Goal: Task Accomplishment & Management: Manage account settings

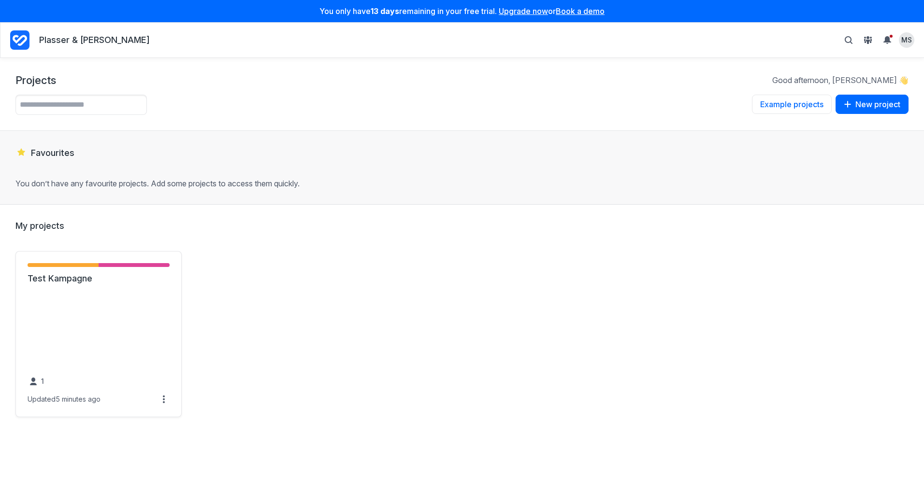
click at [20, 42] on icon "Project Dashboard" at bounding box center [19, 39] width 19 height 19
click at [593, 11] on link "Book a demo" at bounding box center [580, 11] width 49 height 10
click at [36, 83] on h1 "Projects" at bounding box center [35, 80] width 41 height 14
drag, startPoint x: 68, startPoint y: 36, endPoint x: 60, endPoint y: 36, distance: 7.2
click at [60, 36] on p "Plasser & [PERSON_NAME]" at bounding box center [94, 40] width 111 height 12
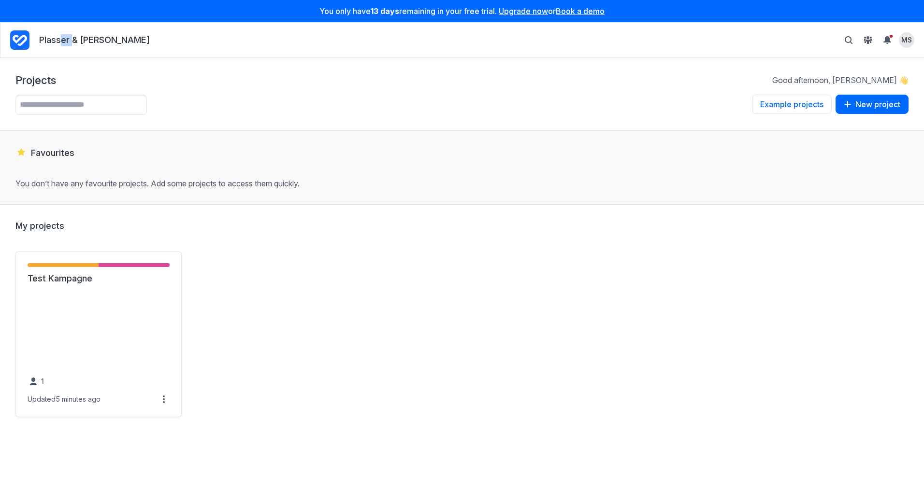
drag, startPoint x: 60, startPoint y: 36, endPoint x: 19, endPoint y: 40, distance: 41.7
click at [19, 40] on icon "Project Dashboard" at bounding box center [20, 40] width 14 height 11
click at [18, 46] on icon "Project Dashboard" at bounding box center [19, 39] width 19 height 19
click at [60, 282] on link "Test Kampagne" at bounding box center [99, 279] width 142 height 12
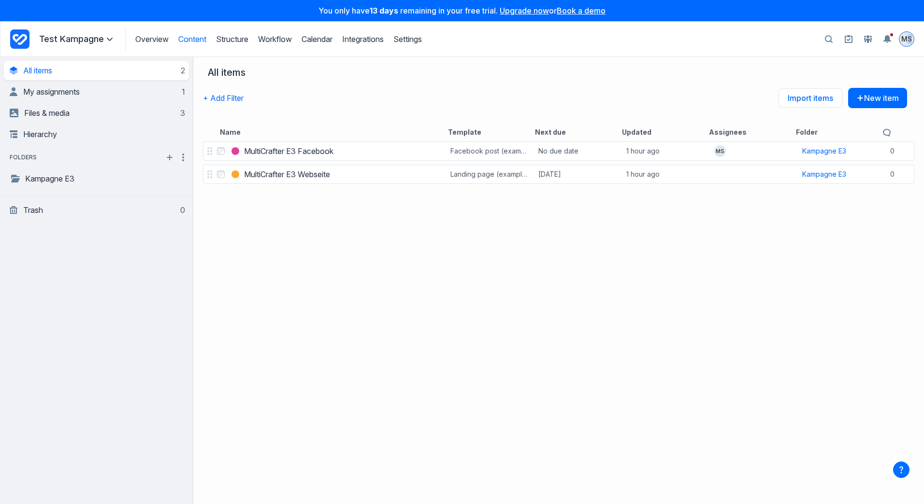
click at [908, 40] on span "MS" at bounding box center [906, 39] width 11 height 10
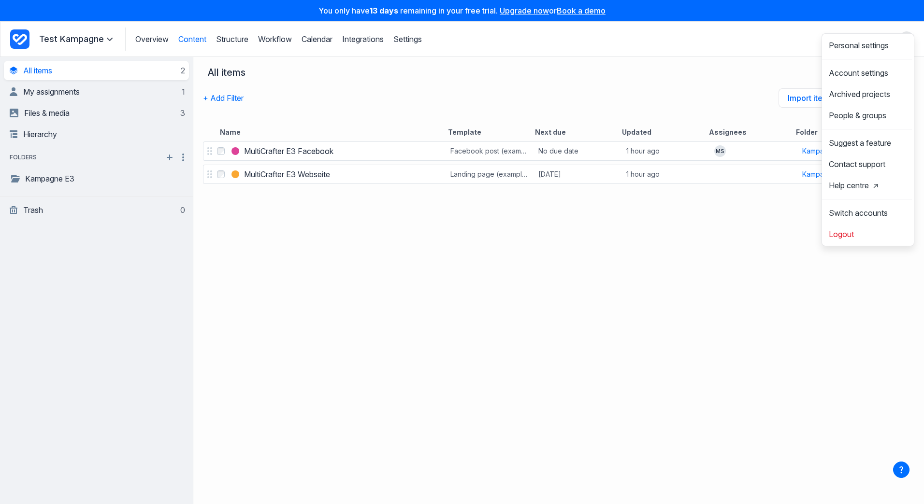
click at [773, 223] on div "Select MultiCrafter E3 Facebook MultiCrafter E3 Facebook Facebook post (example…" at bounding box center [558, 322] width 731 height 365
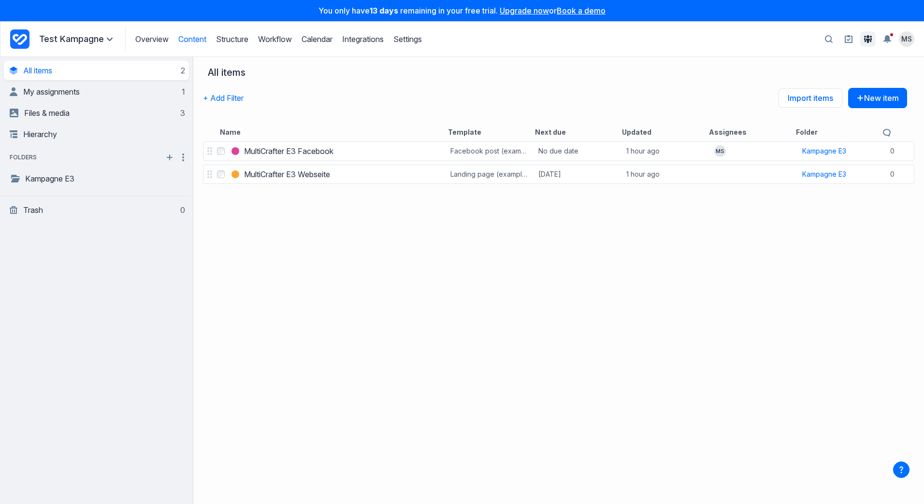
click at [865, 39] on icon at bounding box center [868, 39] width 8 height 8
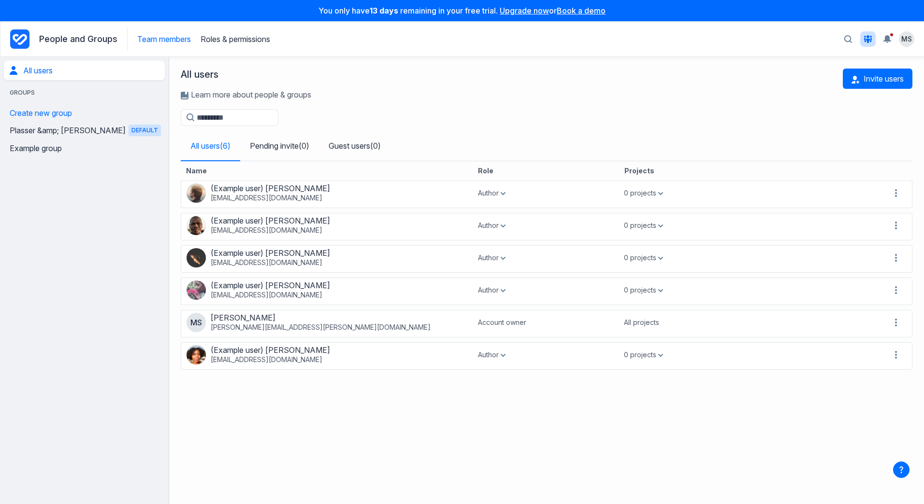
click at [20, 42] on icon "Project Dashboard" at bounding box center [19, 38] width 19 height 19
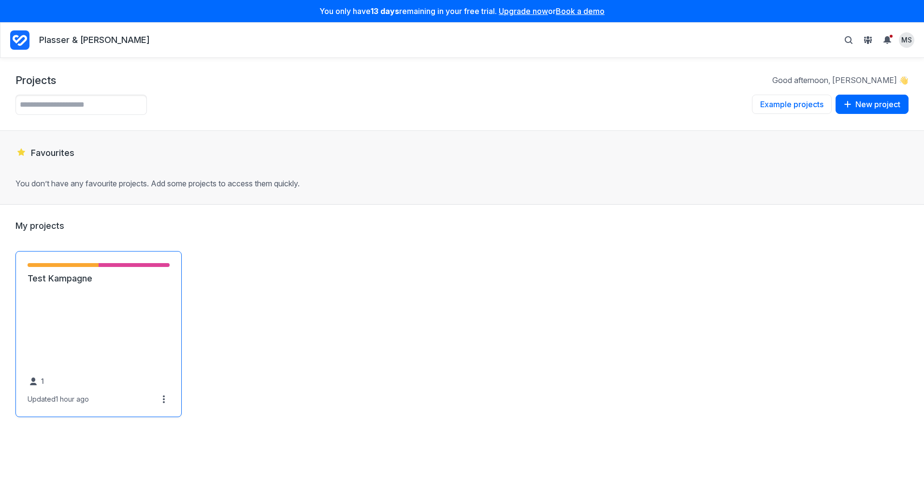
click at [123, 283] on link "Test Kampagne" at bounding box center [99, 279] width 142 height 12
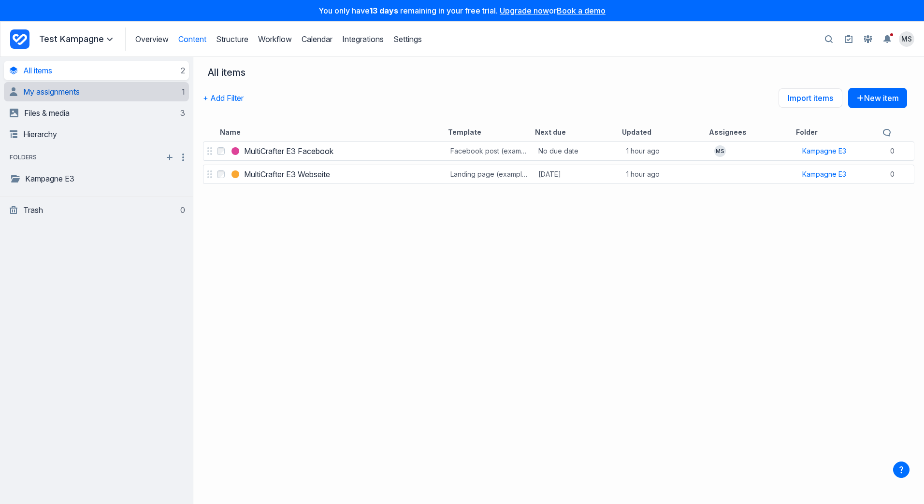
click at [43, 94] on span "My assignments" at bounding box center [51, 92] width 57 height 10
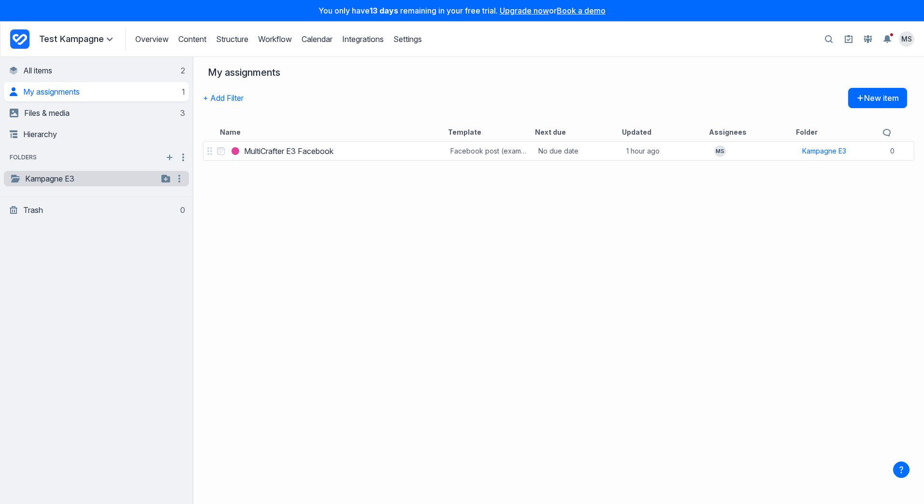
click at [58, 178] on link "Kampagne E3" at bounding box center [84, 179] width 148 height 12
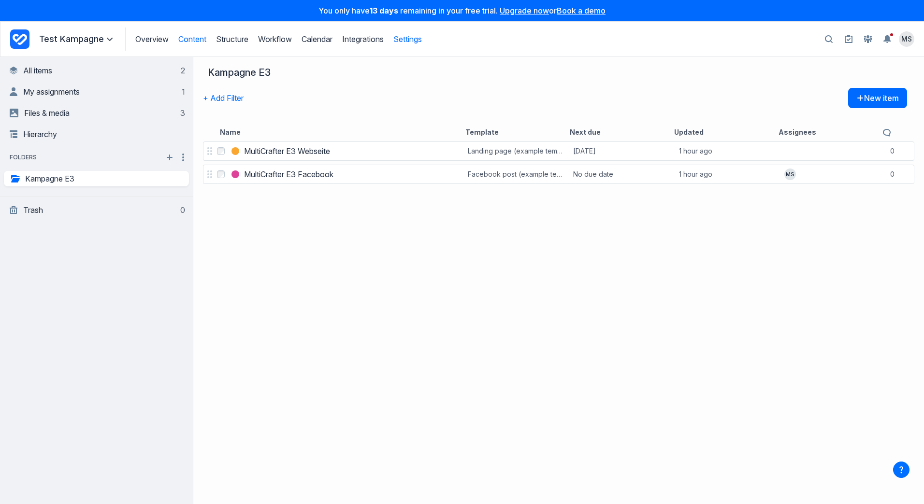
click at [409, 39] on link "Settings" at bounding box center [407, 39] width 29 height 10
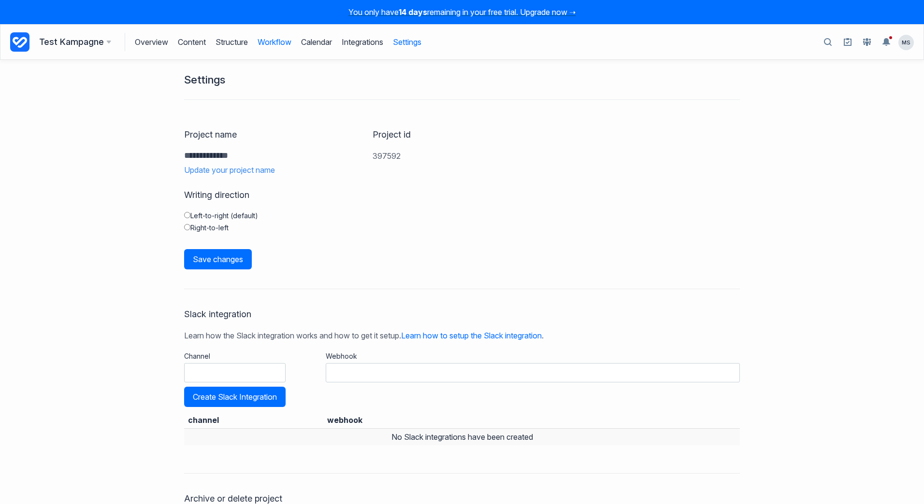
click at [274, 41] on link "Workflow" at bounding box center [275, 42] width 34 height 18
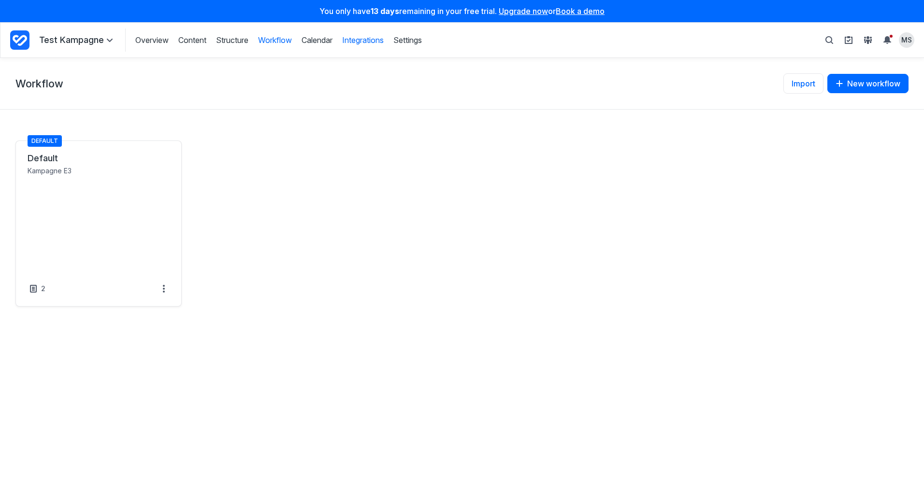
click at [365, 43] on link "Integrations" at bounding box center [363, 40] width 42 height 11
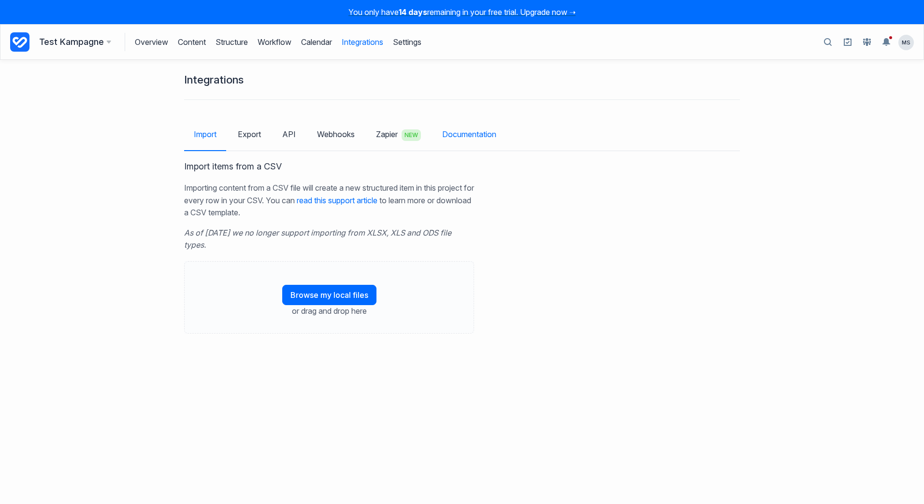
click at [462, 137] on link "Documentation" at bounding box center [468, 134] width 73 height 28
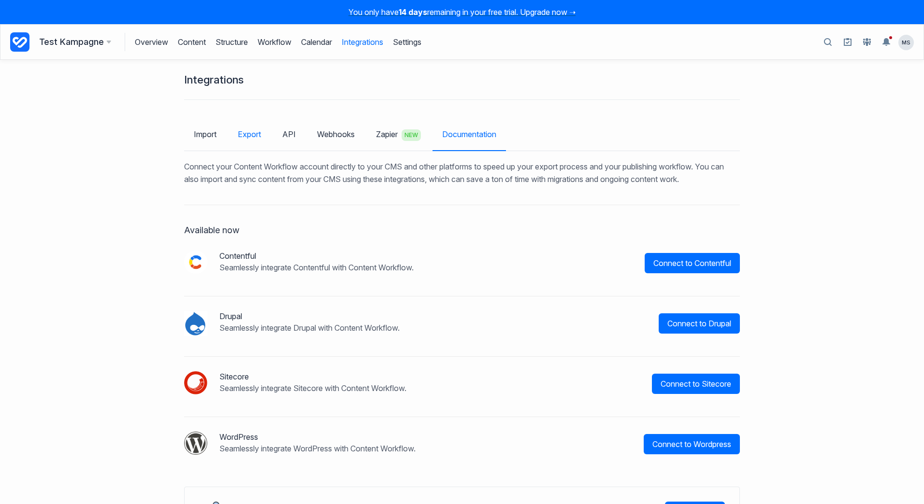
click at [254, 140] on link "Export" at bounding box center [249, 134] width 43 height 28
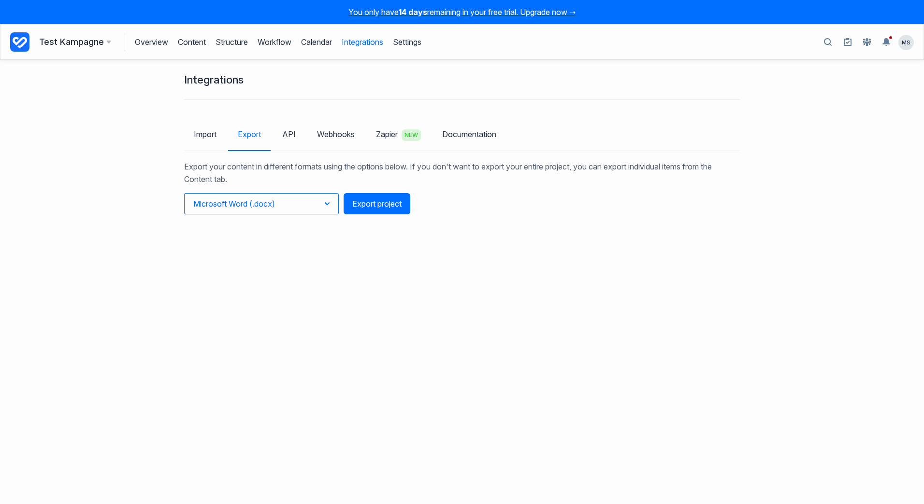
click at [301, 211] on button "Microsoft Word (.docx)" at bounding box center [261, 203] width 155 height 21
click at [199, 130] on link "Import" at bounding box center [205, 134] width 42 height 28
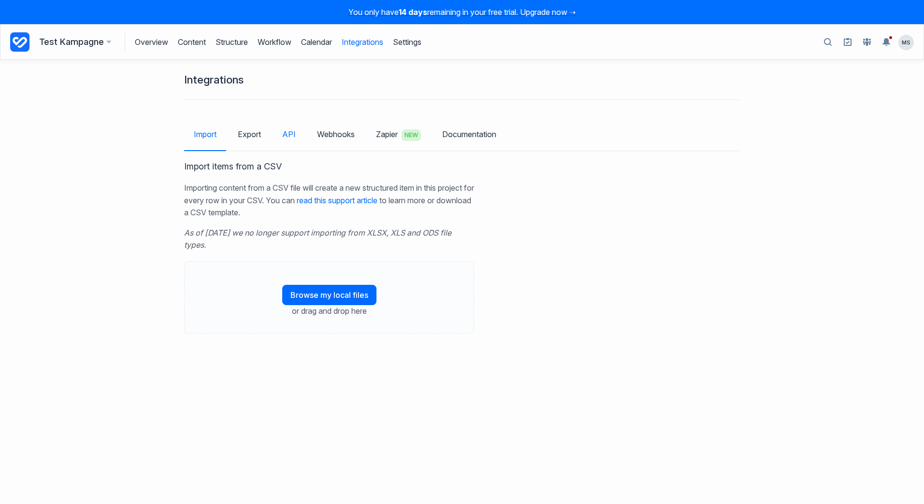
click at [286, 134] on link "API" at bounding box center [288, 134] width 33 height 28
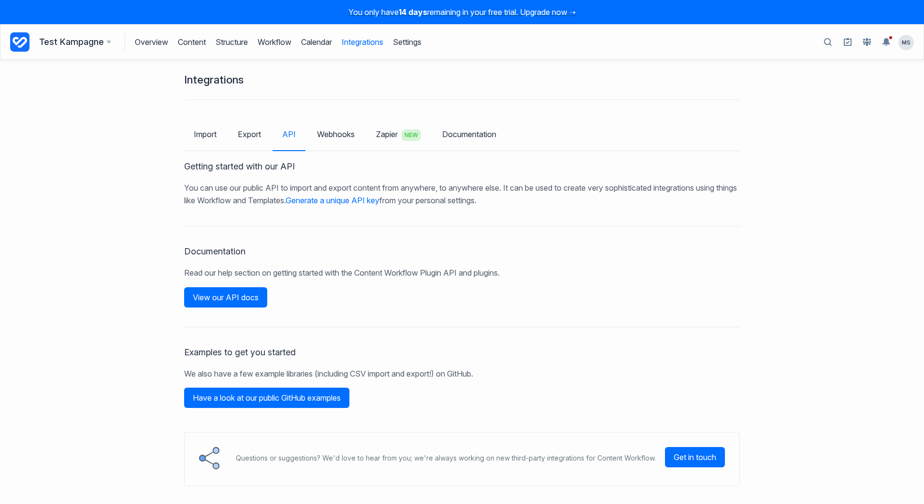
scroll to position [22, 0]
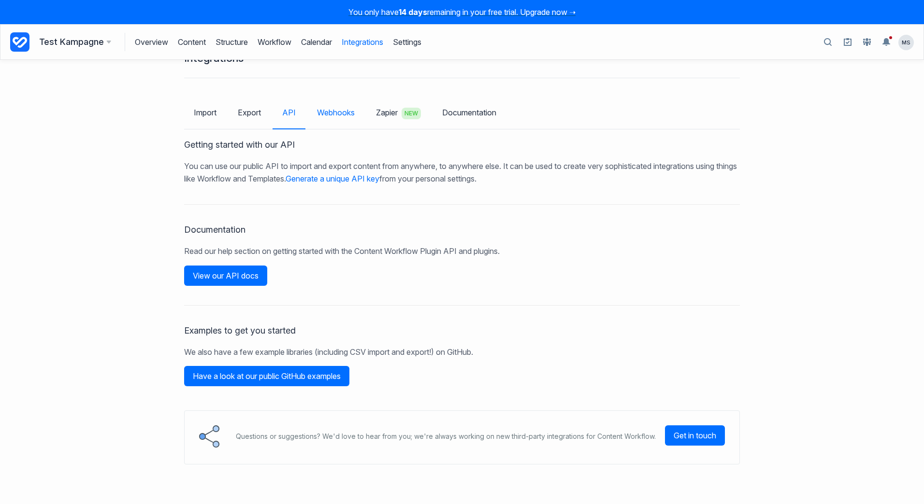
click at [330, 113] on link "Webhooks" at bounding box center [335, 113] width 57 height 28
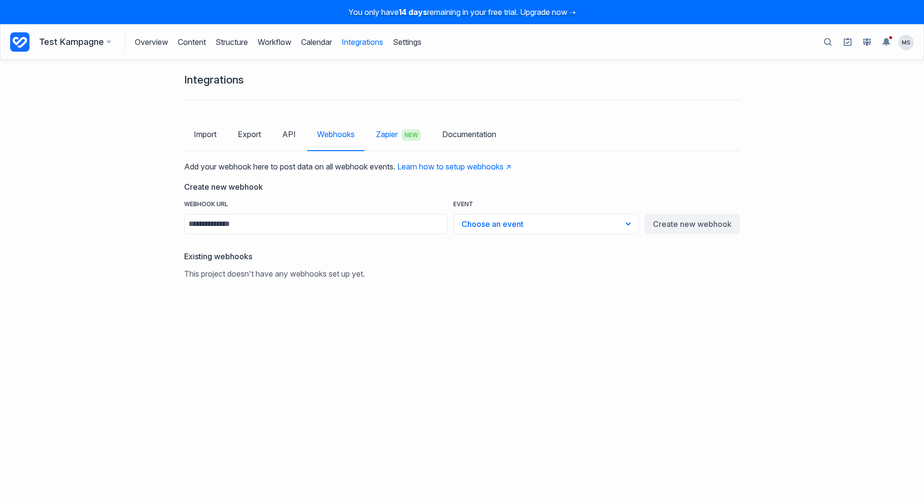
click at [393, 133] on link "Zapier NEW" at bounding box center [398, 135] width 64 height 31
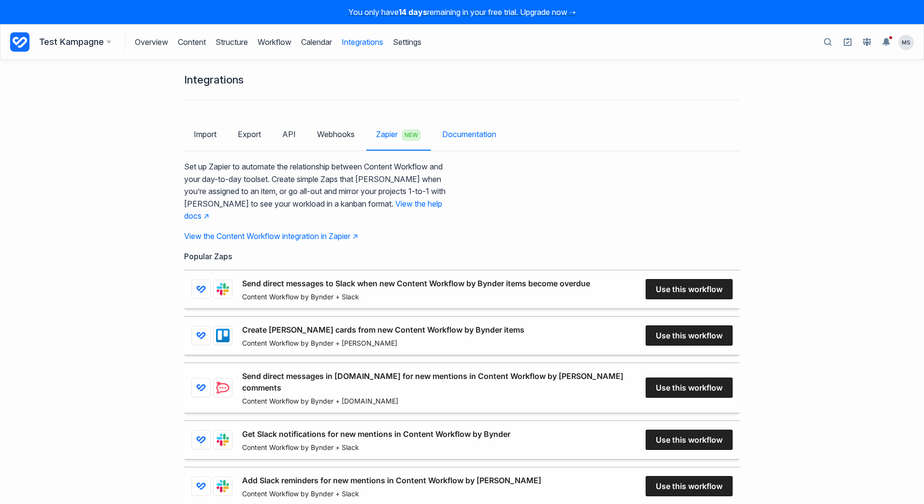
click at [460, 134] on link "Documentation" at bounding box center [468, 134] width 73 height 28
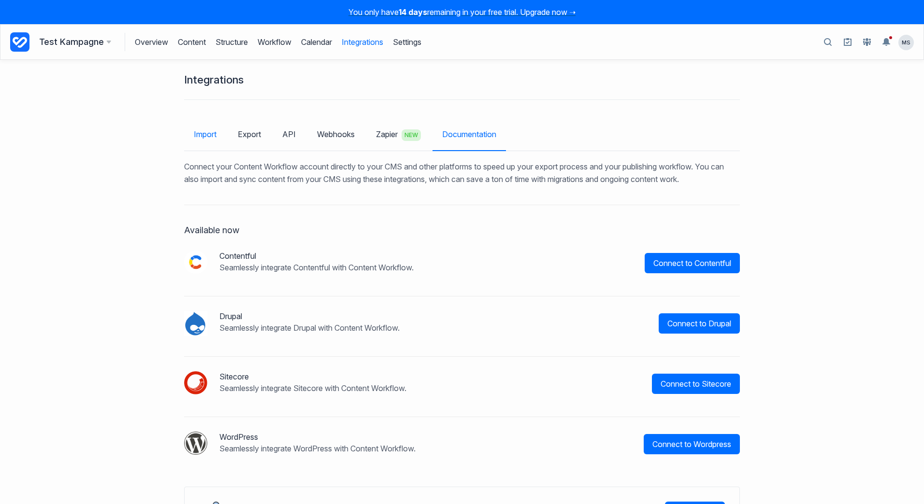
click at [200, 131] on link "Import" at bounding box center [205, 134] width 42 height 28
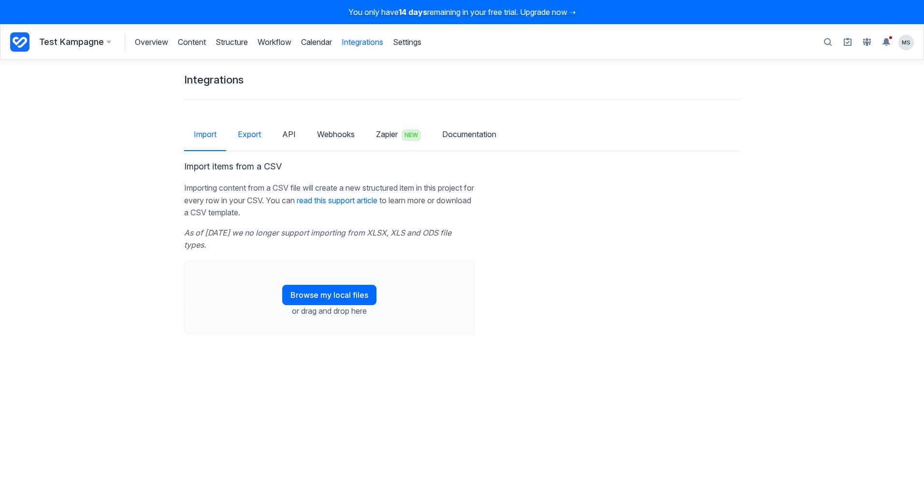
click at [258, 139] on link "Export" at bounding box center [249, 134] width 43 height 28
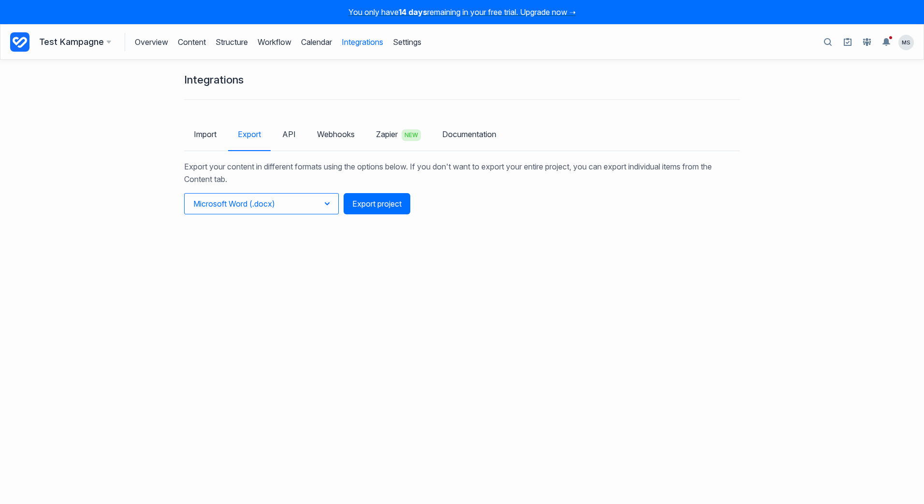
click at [224, 208] on span "Microsoft Word (.docx)" at bounding box center [234, 204] width 82 height 10
click at [238, 43] on link "Structure" at bounding box center [231, 42] width 32 height 18
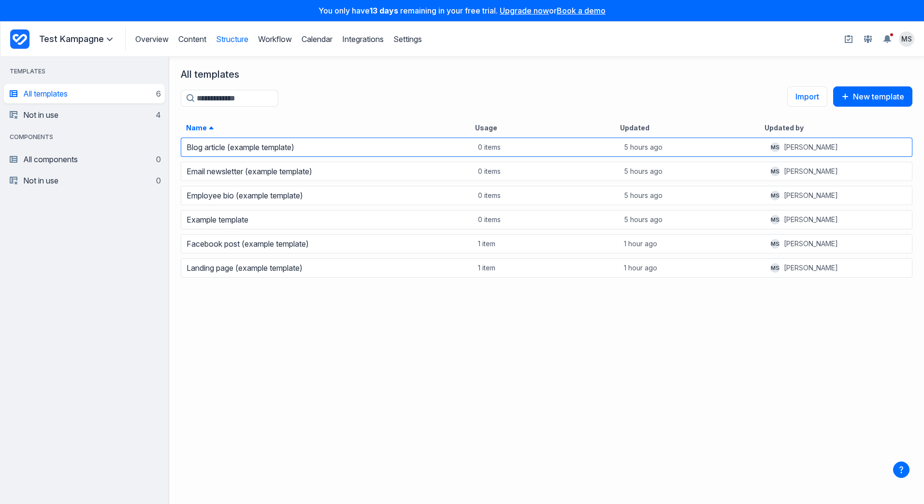
scroll to position [360, 747]
click at [798, 105] on button "Import" at bounding box center [807, 96] width 40 height 20
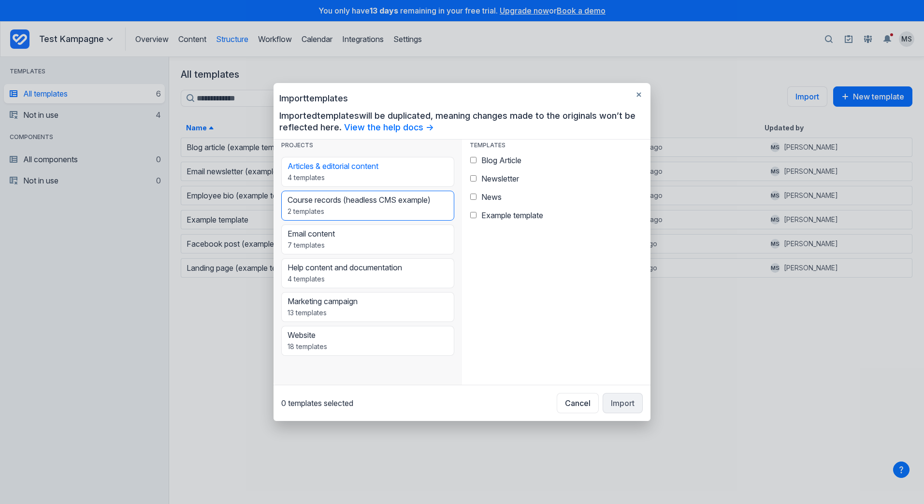
scroll to position [227, 181]
click at [355, 243] on button "Email content 7 templates" at bounding box center [367, 240] width 173 height 30
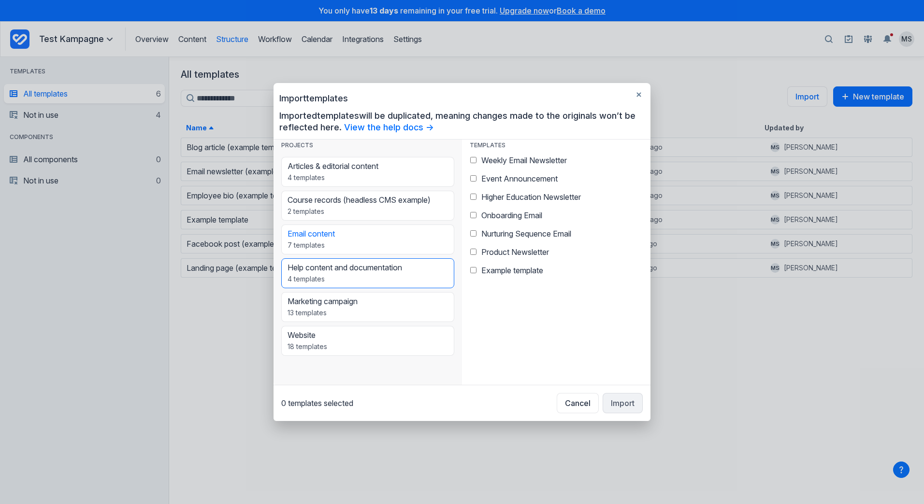
click at [354, 268] on p "Help content and documentation" at bounding box center [344, 268] width 115 height 10
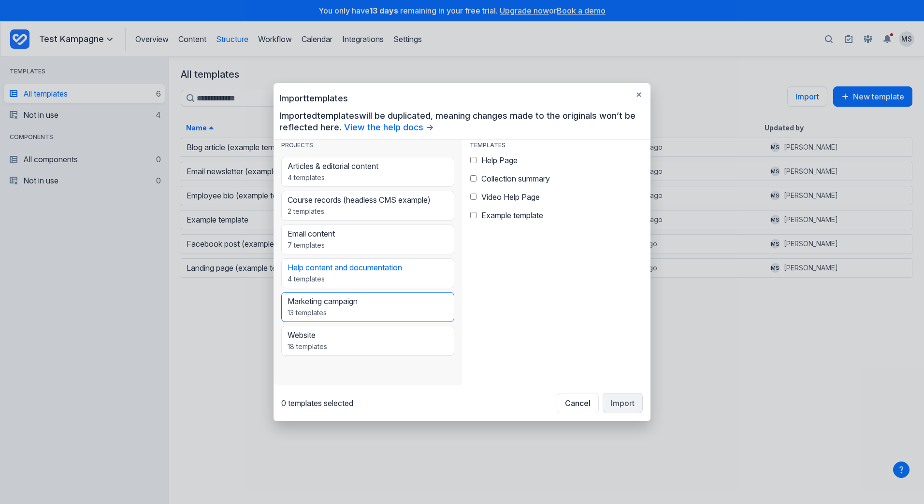
click at [345, 301] on p "Marketing campaign" at bounding box center [322, 302] width 70 height 10
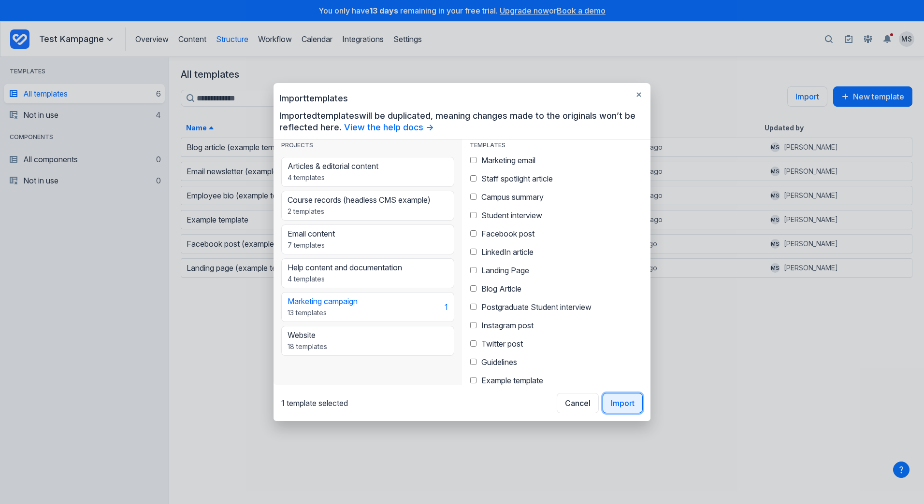
click at [621, 405] on button "Import" at bounding box center [622, 403] width 40 height 20
drag, startPoint x: 639, startPoint y: 99, endPoint x: 624, endPoint y: 101, distance: 15.6
click at [639, 99] on button "button" at bounding box center [638, 94] width 15 height 15
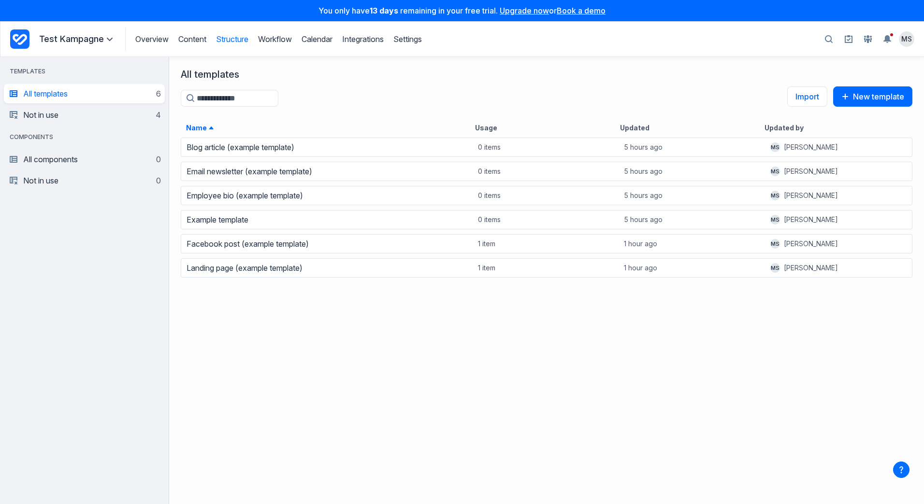
click at [56, 37] on p "Test Kampagne" at bounding box center [77, 39] width 76 height 12
click at [81, 111] on link "Test Kampagne" at bounding box center [85, 103] width 84 height 15
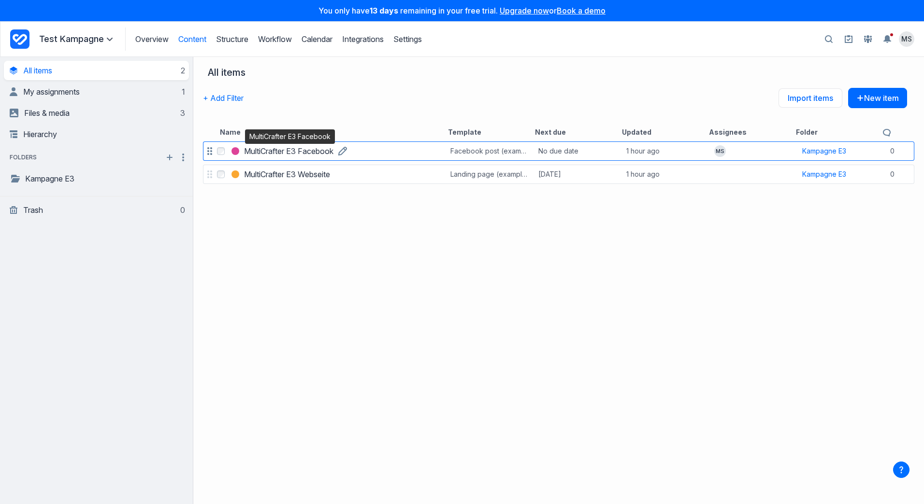
click at [278, 152] on h3 "MultiCrafter E3 Facebook" at bounding box center [288, 151] width 89 height 12
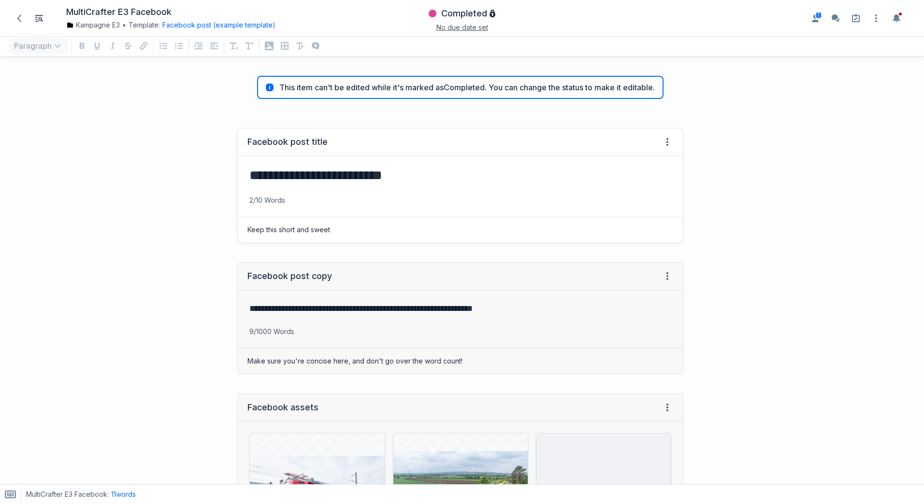
click at [348, 178] on h3 "**********" at bounding box center [458, 175] width 418 height 17
drag, startPoint x: 319, startPoint y: 175, endPoint x: 422, endPoint y: 181, distance: 103.1
click at [422, 181] on h3 "**********" at bounding box center [458, 175] width 418 height 17
drag, startPoint x: 422, startPoint y: 181, endPoint x: 455, endPoint y: 188, distance: 33.3
click at [456, 188] on div "**********" at bounding box center [460, 176] width 445 height 40
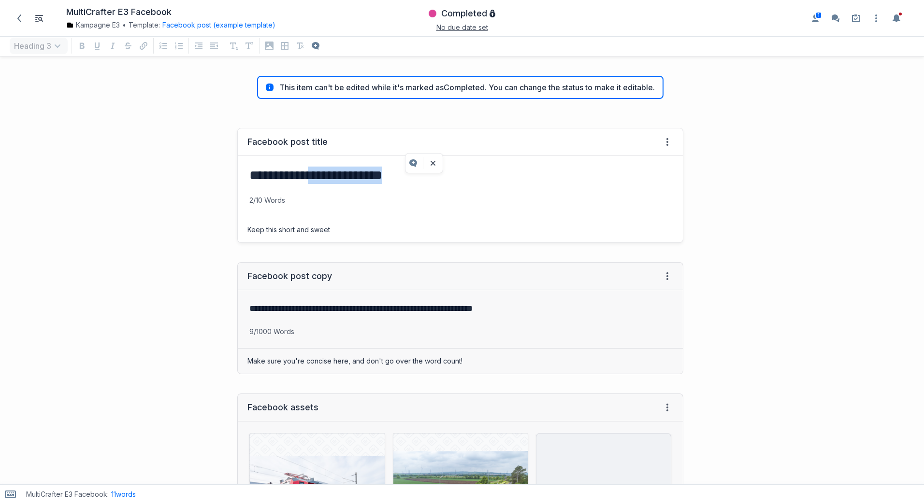
click at [432, 195] on div "**********" at bounding box center [460, 176] width 445 height 40
click at [481, 14] on span "Completed" at bounding box center [464, 14] width 46 height 12
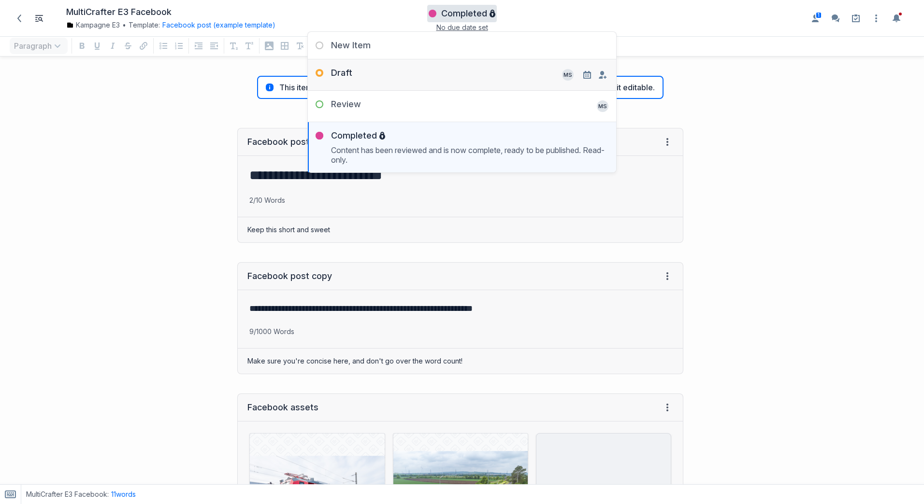
click at [338, 75] on div "Draft" at bounding box center [330, 74] width 44 height 15
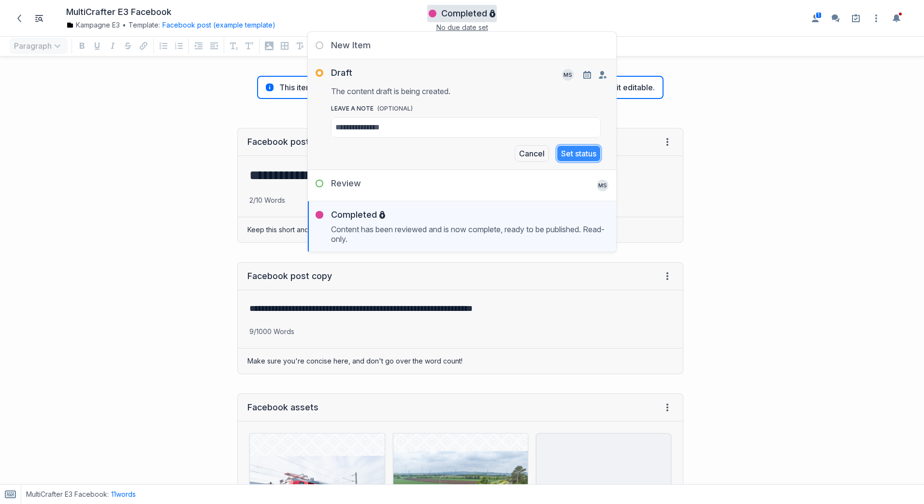
click at [579, 154] on button "Set status" at bounding box center [579, 153] width 44 height 16
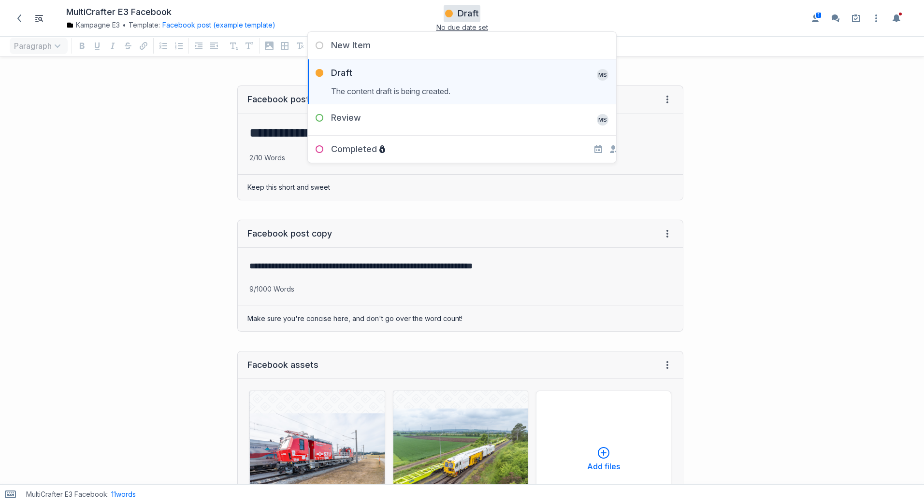
click at [778, 160] on div at bounding box center [808, 402] width 231 height 653
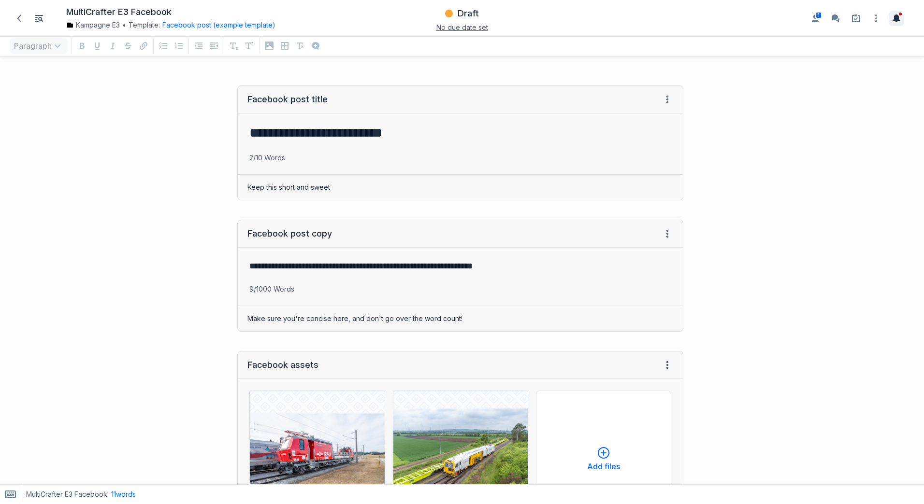
click at [899, 18] on icon "Toggle the notification sidebar" at bounding box center [896, 18] width 8 height 8
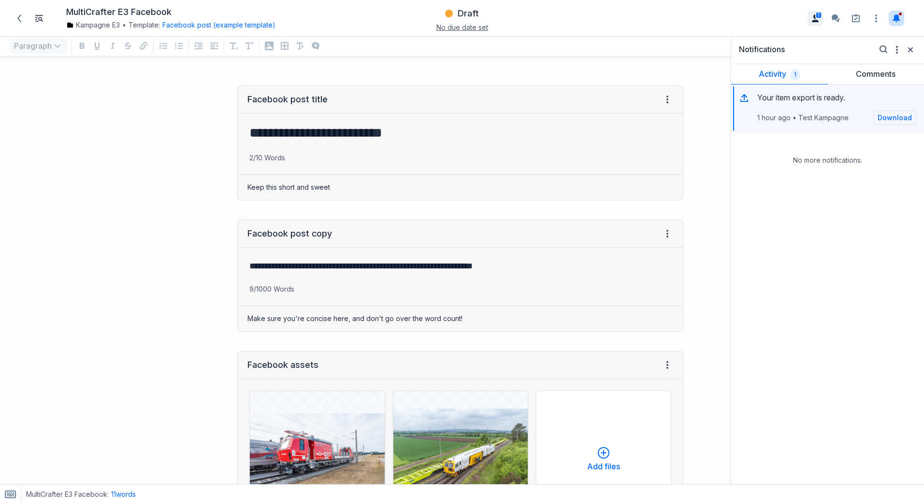
click at [815, 23] on button "1" at bounding box center [814, 18] width 15 height 15
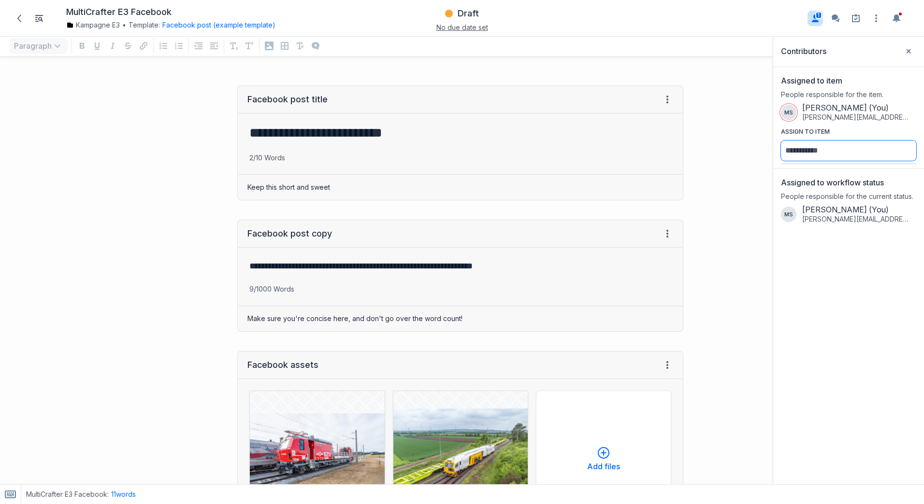
drag, startPoint x: 840, startPoint y: 154, endPoint x: 834, endPoint y: 152, distance: 6.1
click at [839, 154] on input "Assign to item" at bounding box center [848, 151] width 135 height 20
click at [815, 18] on icon "Disable the assignees sidebar" at bounding box center [815, 18] width 7 height 8
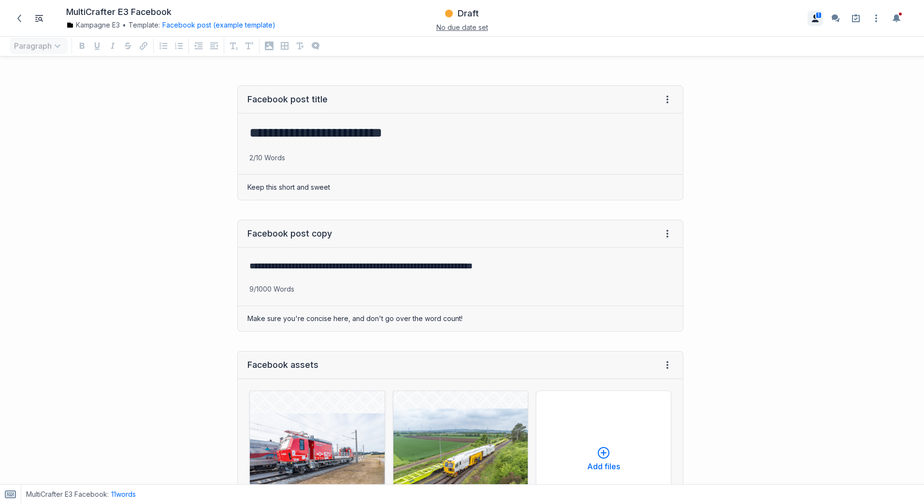
click at [815, 18] on icon "Enable the assignees sidebar" at bounding box center [815, 18] width 7 height 8
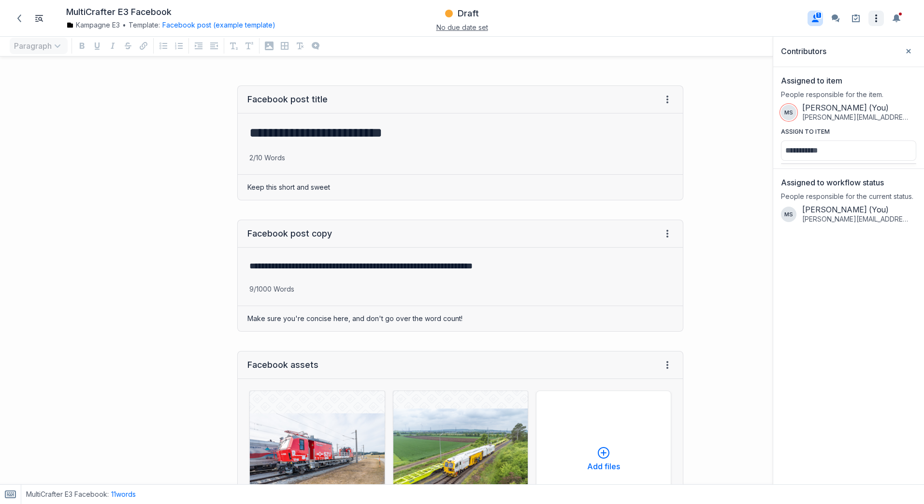
click at [876, 19] on icon "Open item settings" at bounding box center [876, 19] width 12 height 12
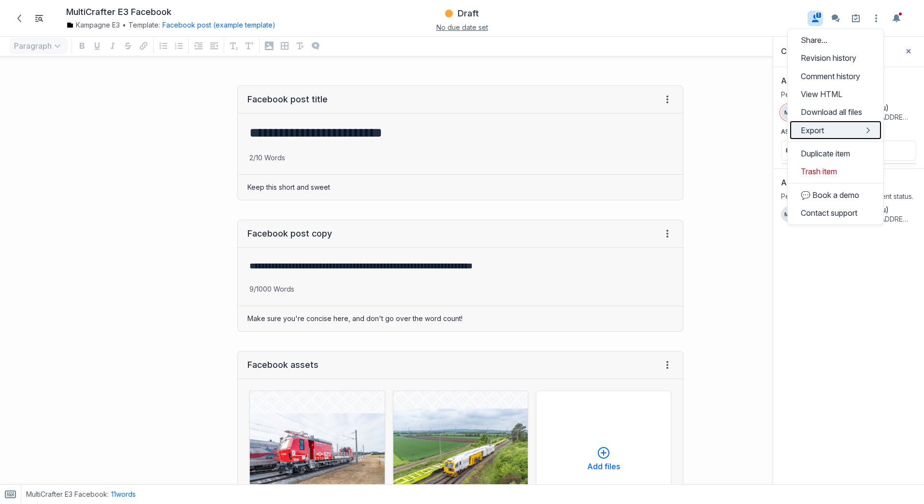
click at [826, 130] on button "Export" at bounding box center [835, 130] width 91 height 18
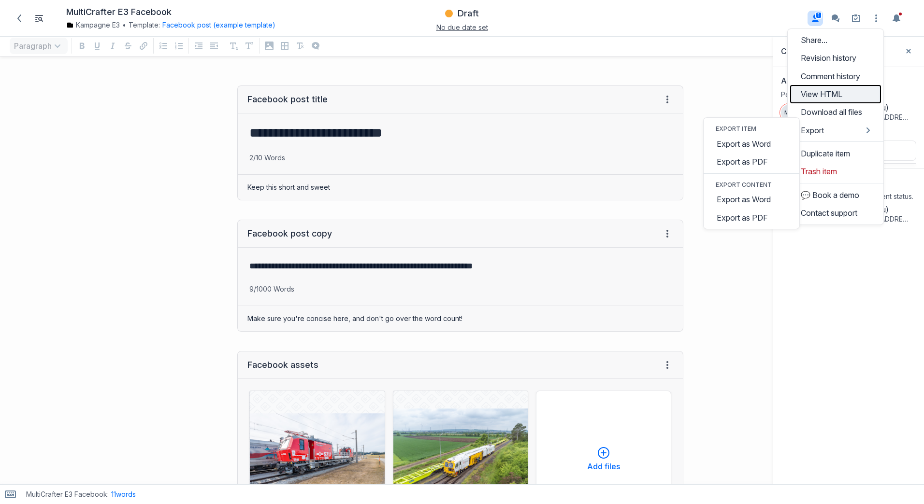
click at [818, 96] on button "View HTML" at bounding box center [835, 94] width 91 height 18
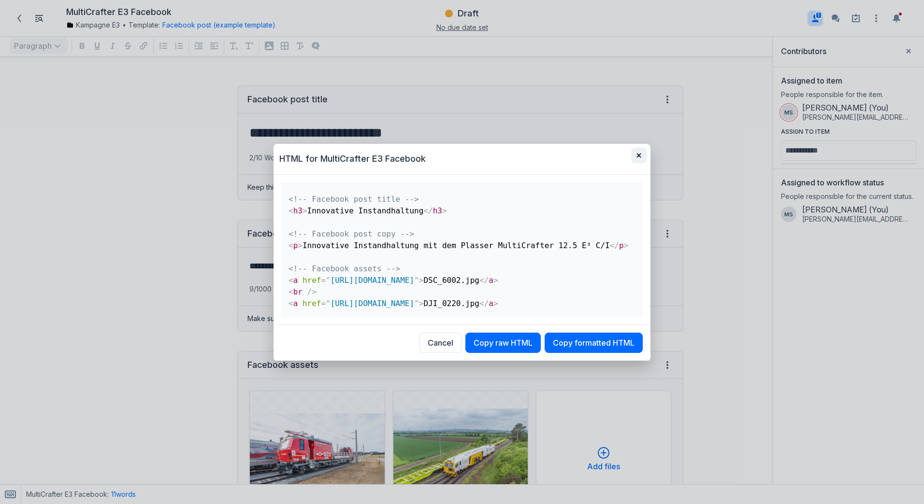
click at [636, 153] on icon "button" at bounding box center [638, 155] width 5 height 5
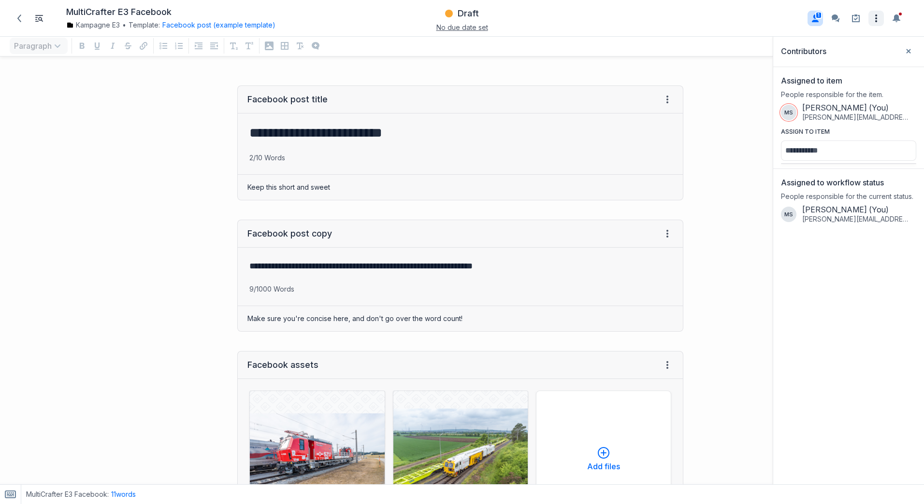
click at [877, 19] on icon "Open item settings" at bounding box center [876, 19] width 12 height 12
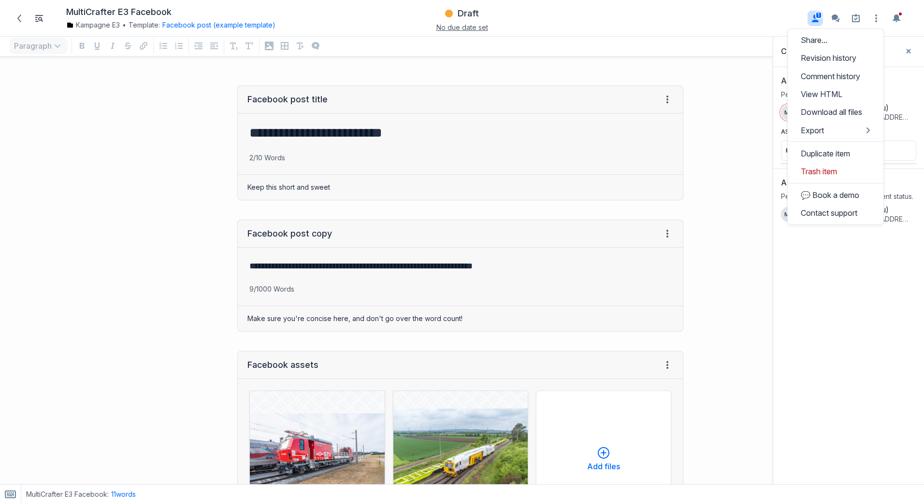
click at [731, 85] on div at bounding box center [808, 402] width 231 height 653
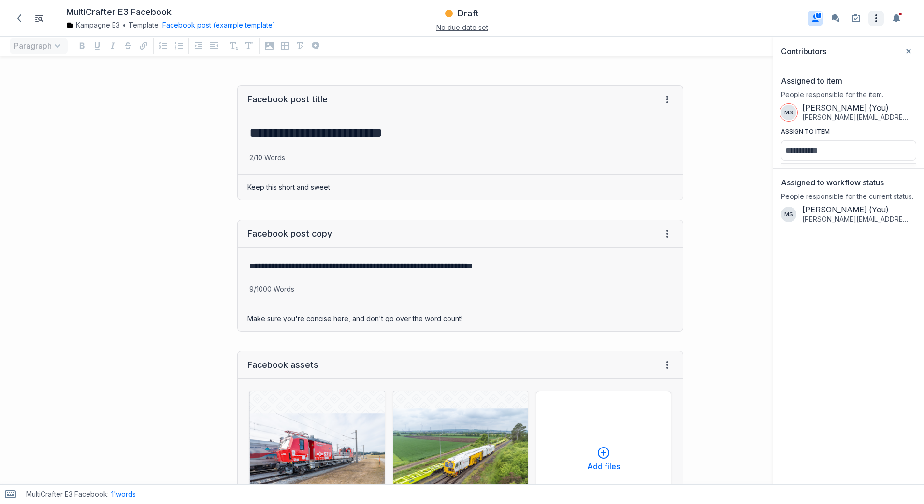
click at [874, 19] on icon "Open item settings" at bounding box center [876, 19] width 12 height 12
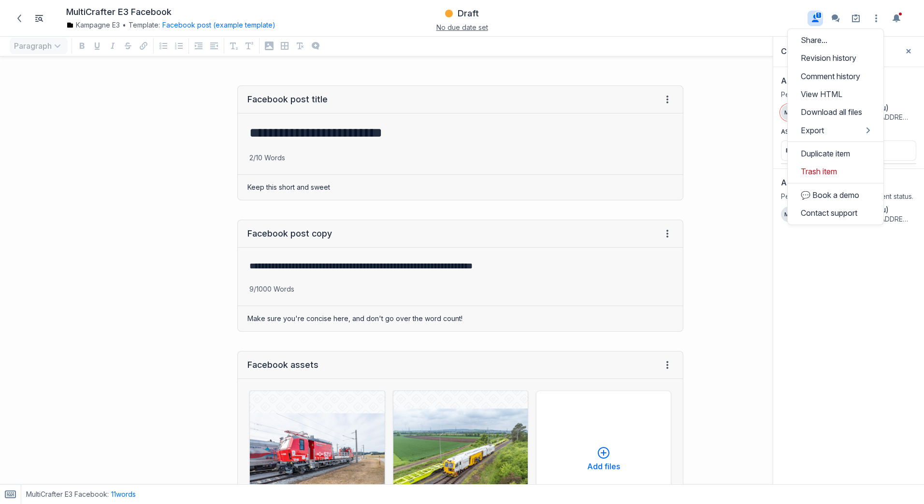
click at [747, 84] on div at bounding box center [808, 402] width 231 height 653
